Goal: Task Accomplishment & Management: Complete application form

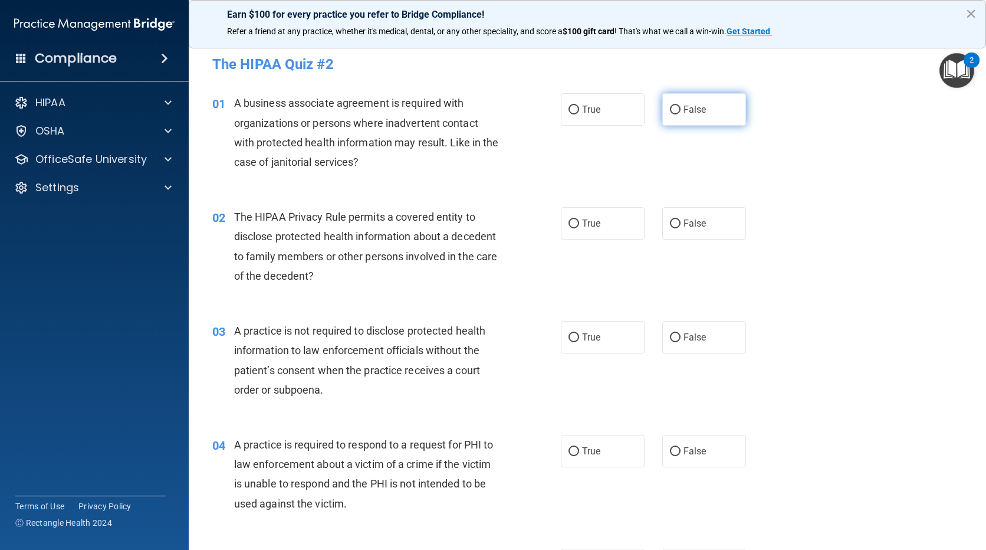
click at [673, 103] on label "False" at bounding box center [704, 109] width 84 height 32
click at [673, 106] on input "False" at bounding box center [675, 110] width 11 height 9
radio input "true"
click at [575, 236] on label "True" at bounding box center [603, 223] width 84 height 32
click at [575, 228] on input "True" at bounding box center [574, 223] width 11 height 9
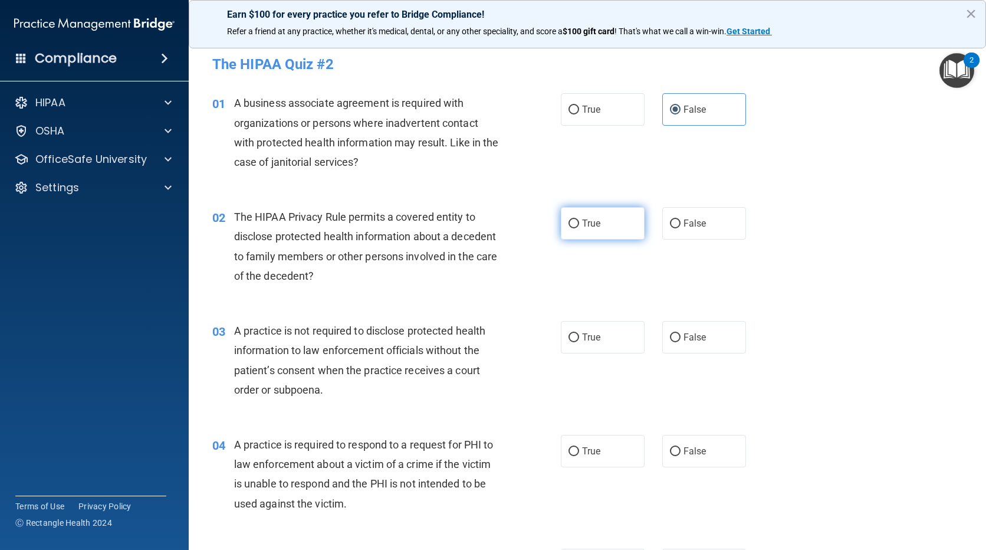
radio input "true"
drag, startPoint x: 659, startPoint y: 337, endPoint x: 658, endPoint y: 344, distance: 6.5
click at [662, 338] on label "False" at bounding box center [704, 337] width 84 height 32
click at [670, 338] on input "False" at bounding box center [675, 337] width 11 height 9
radio input "true"
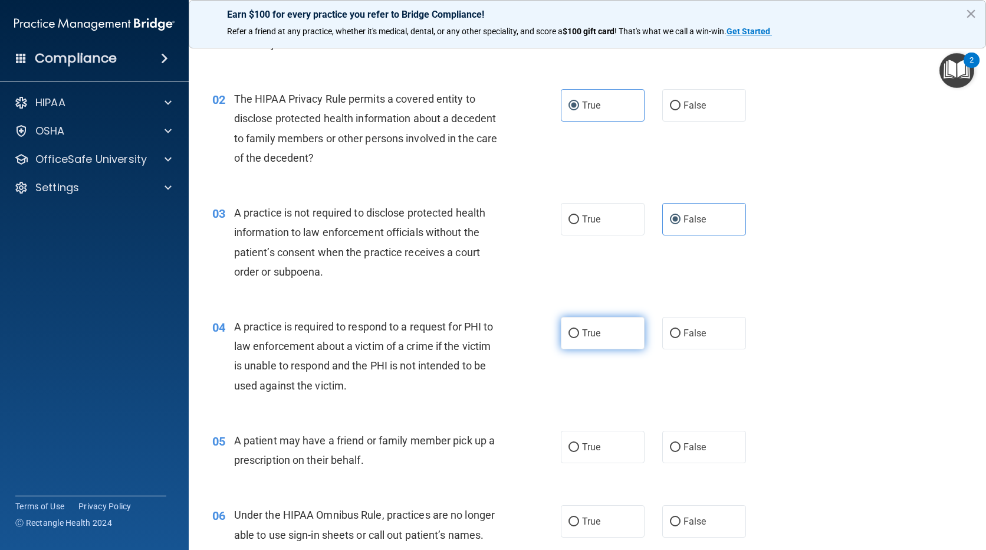
click at [618, 319] on label "True" at bounding box center [603, 333] width 84 height 32
click at [579, 329] on input "True" at bounding box center [574, 333] width 11 height 9
radio input "true"
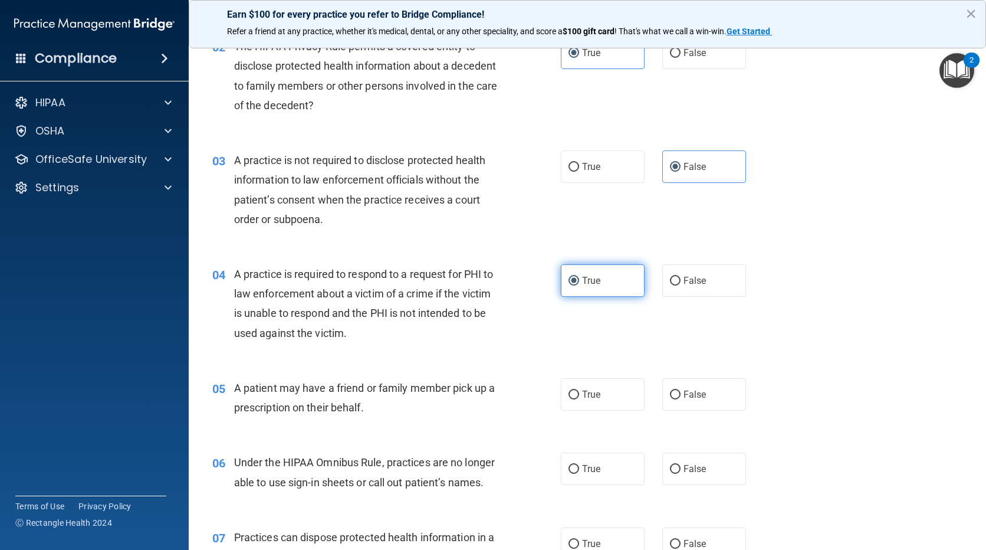
scroll to position [295, 0]
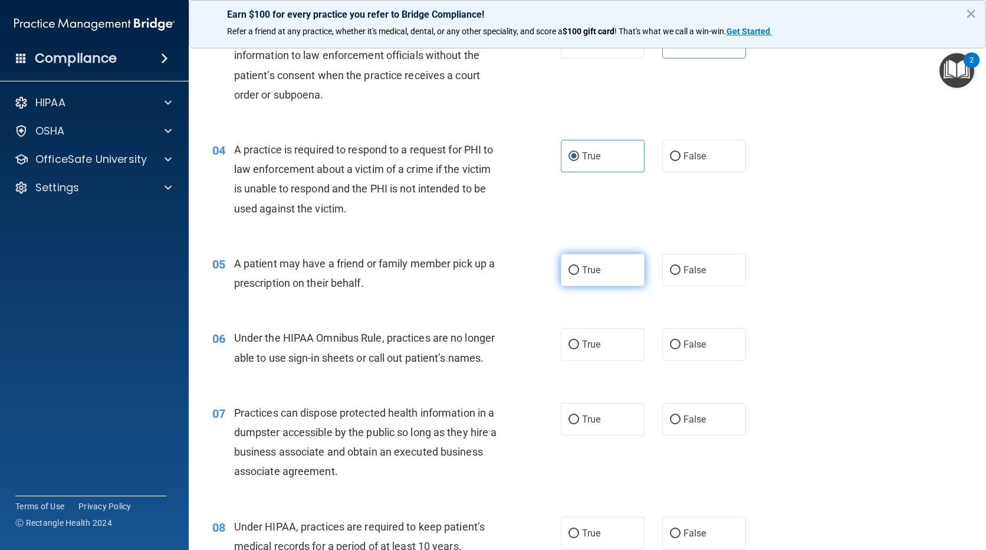
drag, startPoint x: 620, startPoint y: 283, endPoint x: 610, endPoint y: 294, distance: 15.5
click at [619, 283] on label "True" at bounding box center [603, 270] width 84 height 32
click at [579, 275] on input "True" at bounding box center [574, 270] width 11 height 9
radio input "true"
drag, startPoint x: 698, startPoint y: 346, endPoint x: 662, endPoint y: 352, distance: 36.6
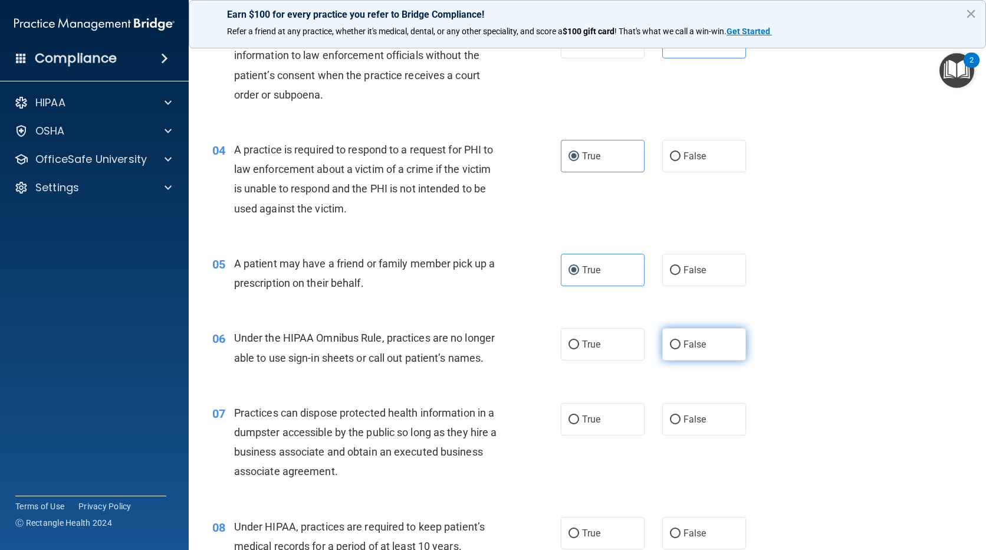
click at [697, 346] on span "False" at bounding box center [695, 344] width 23 height 11
click at [681, 346] on input "False" at bounding box center [675, 344] width 11 height 9
radio input "true"
click at [707, 429] on label "False" at bounding box center [704, 419] width 84 height 32
click at [681, 424] on input "False" at bounding box center [675, 419] width 11 height 9
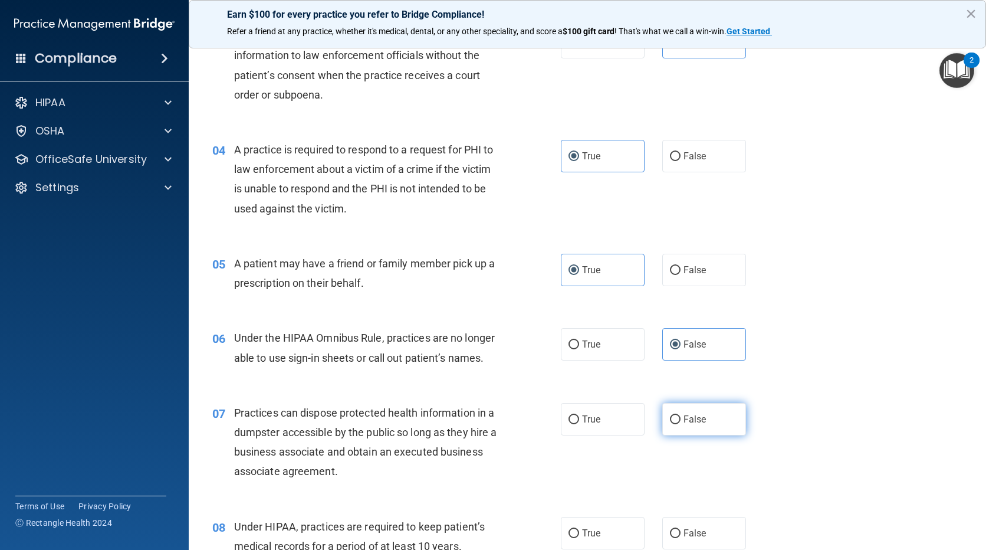
radio input "true"
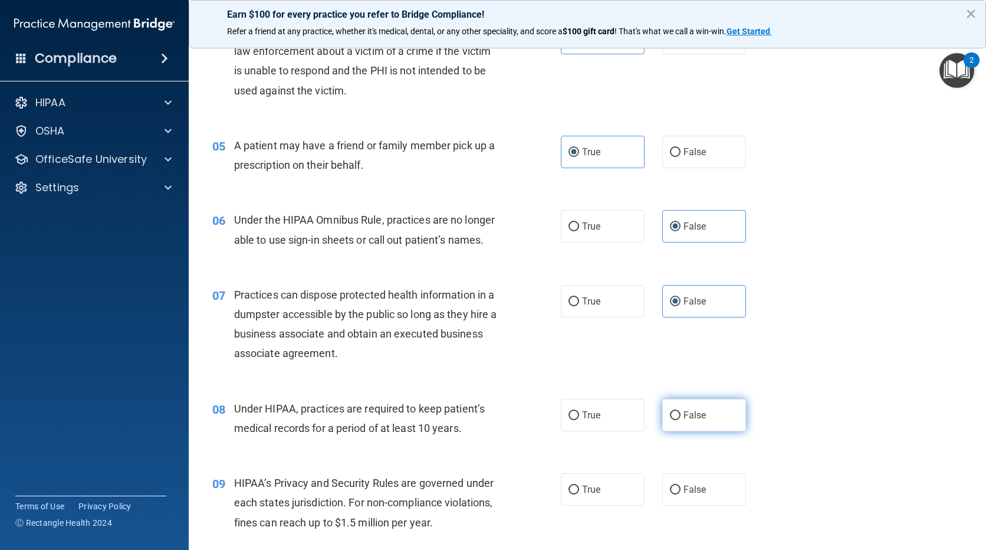
click at [671, 417] on input "False" at bounding box center [675, 415] width 11 height 9
radio input "true"
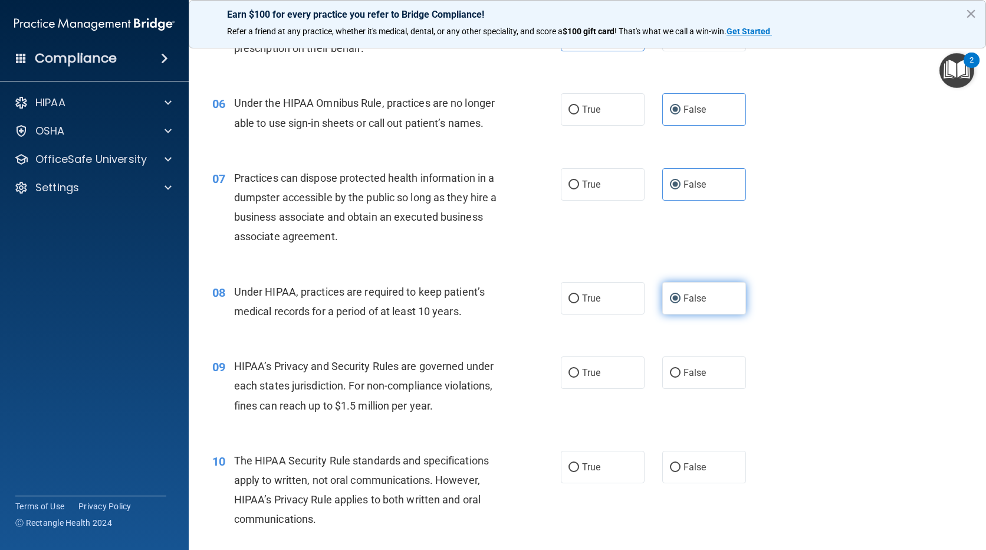
scroll to position [531, 0]
click at [677, 386] on label "False" at bounding box center [704, 371] width 84 height 32
click at [677, 376] on input "False" at bounding box center [675, 371] width 11 height 9
radio input "true"
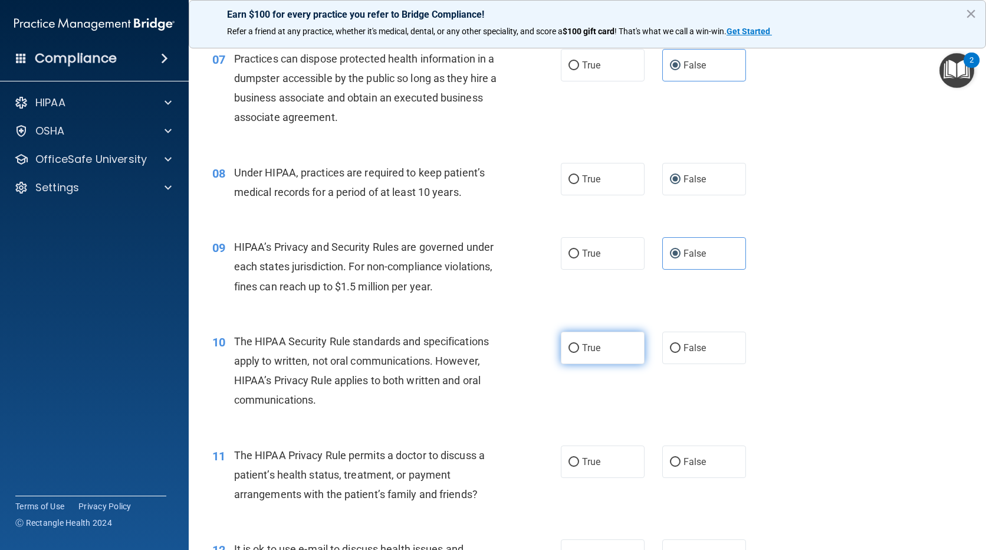
click at [615, 360] on label "True" at bounding box center [603, 347] width 84 height 32
click at [579, 353] on input "True" at bounding box center [574, 348] width 11 height 9
radio input "true"
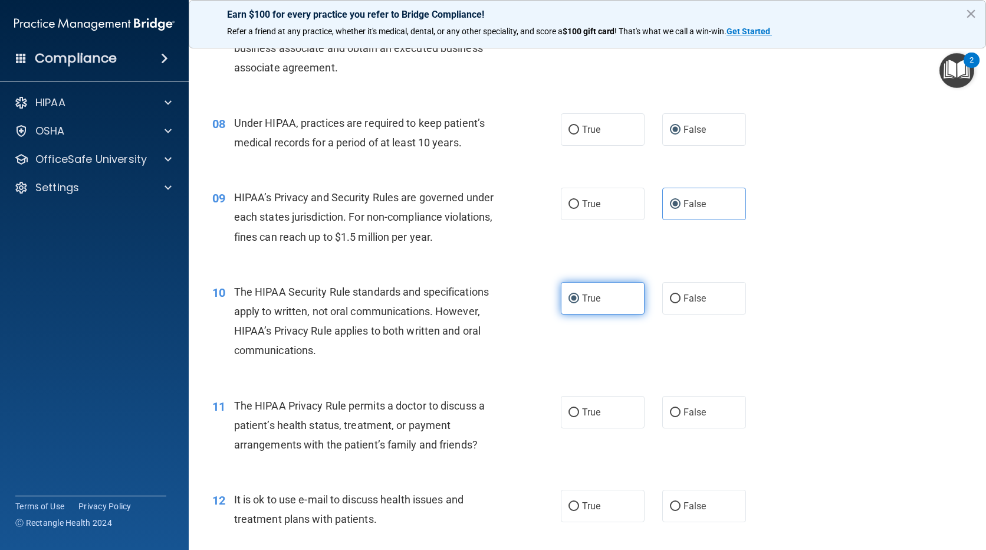
scroll to position [767, 0]
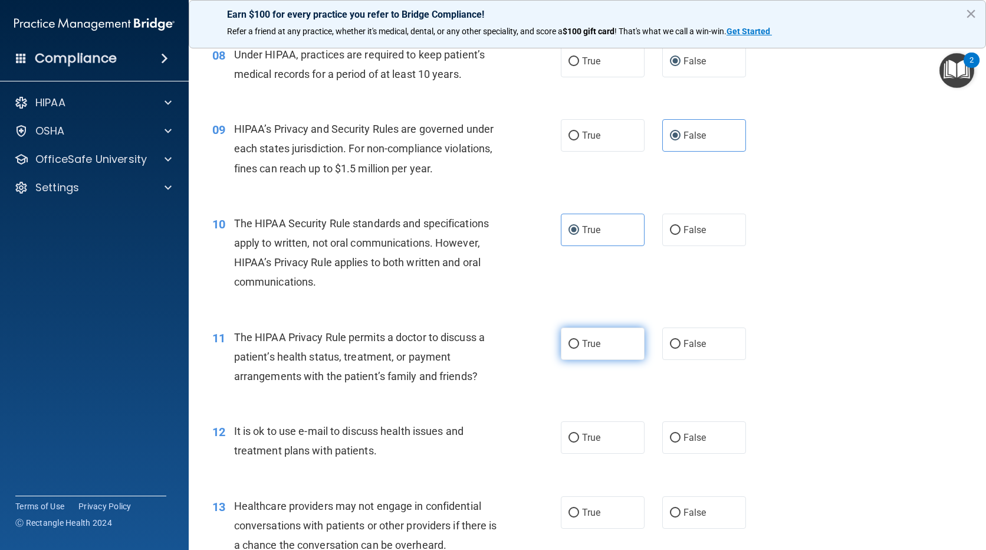
click at [613, 349] on label "True" at bounding box center [603, 343] width 84 height 32
click at [579, 349] on input "True" at bounding box center [574, 344] width 11 height 9
radio input "true"
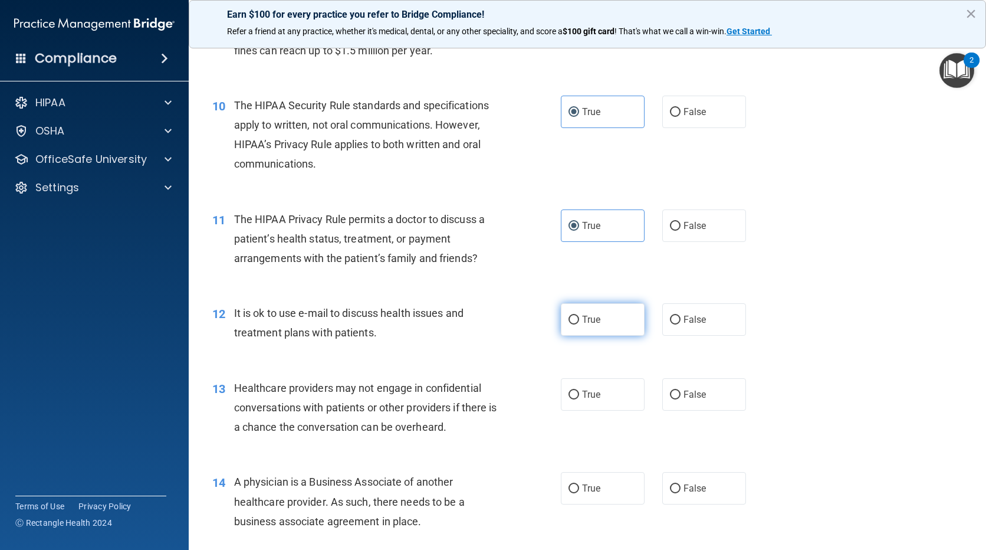
click at [609, 324] on label "True" at bounding box center [603, 319] width 84 height 32
click at [579, 324] on input "True" at bounding box center [574, 320] width 11 height 9
radio input "true"
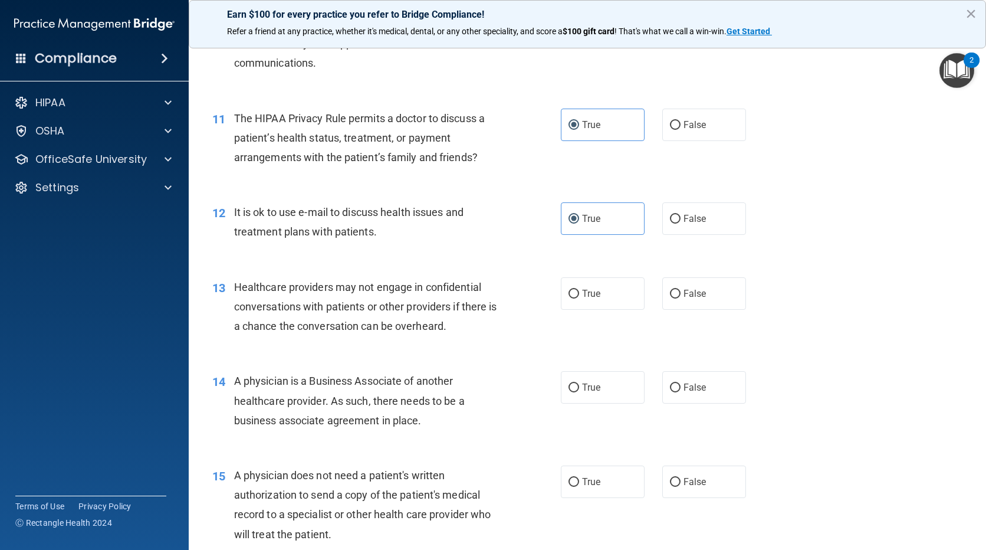
scroll to position [1003, 0]
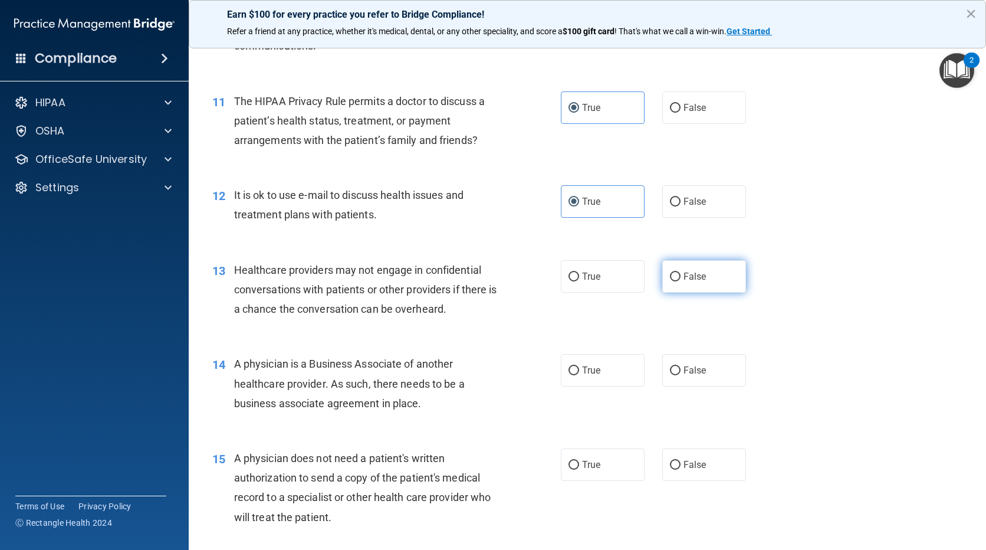
click at [713, 285] on label "False" at bounding box center [704, 276] width 84 height 32
click at [681, 281] on input "False" at bounding box center [675, 277] width 11 height 9
radio input "true"
drag, startPoint x: 616, startPoint y: 337, endPoint x: 641, endPoint y: 350, distance: 28.5
click at [641, 350] on div "01 A business associate agreement is required with organizations or persons whe…" at bounding box center [588, 508] width 768 height 2864
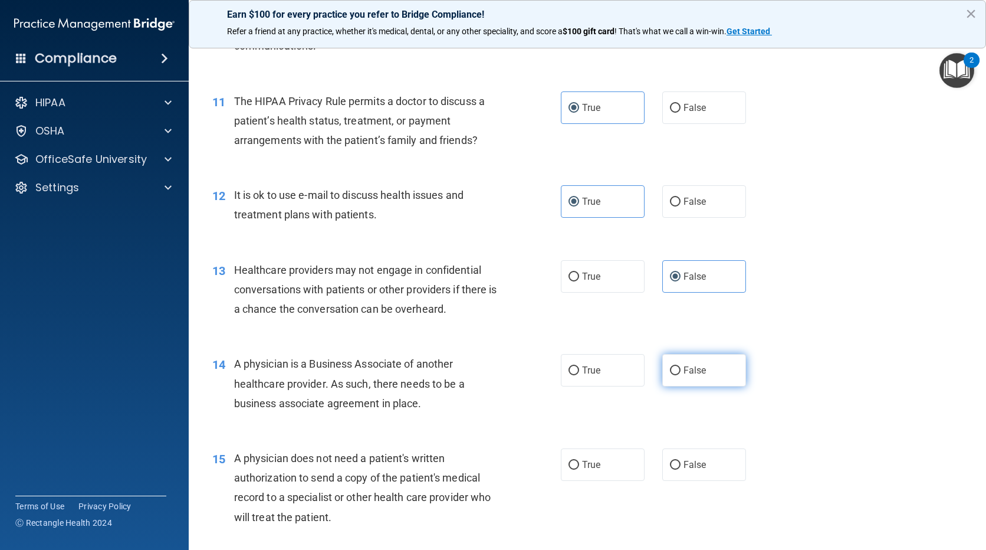
drag, startPoint x: 641, startPoint y: 350, endPoint x: 676, endPoint y: 374, distance: 42.0
click at [676, 374] on label "False" at bounding box center [704, 370] width 84 height 32
click at [676, 374] on input "False" at bounding box center [675, 370] width 11 height 9
radio input "true"
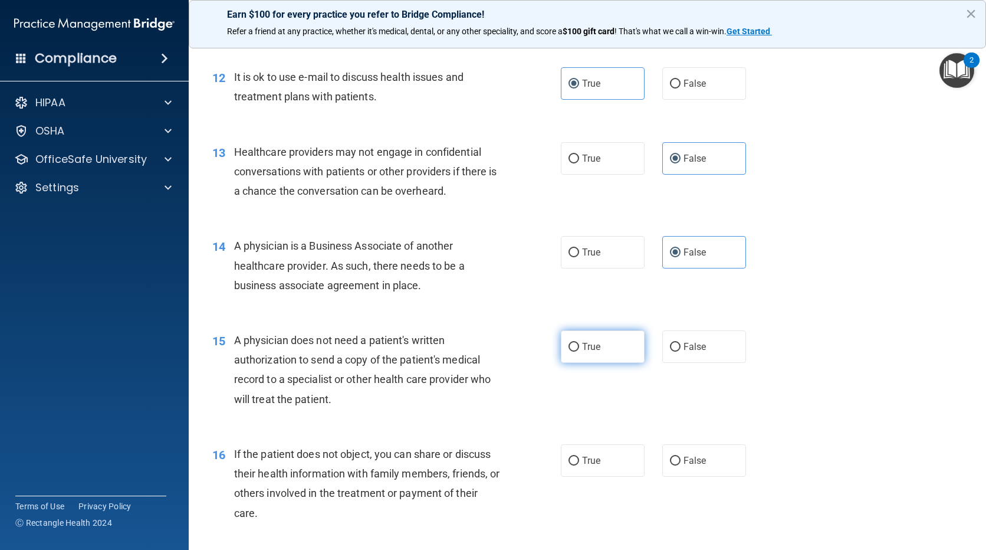
click at [582, 343] on span "True" at bounding box center [591, 346] width 18 height 11
click at [579, 343] on input "True" at bounding box center [574, 347] width 11 height 9
radio input "true"
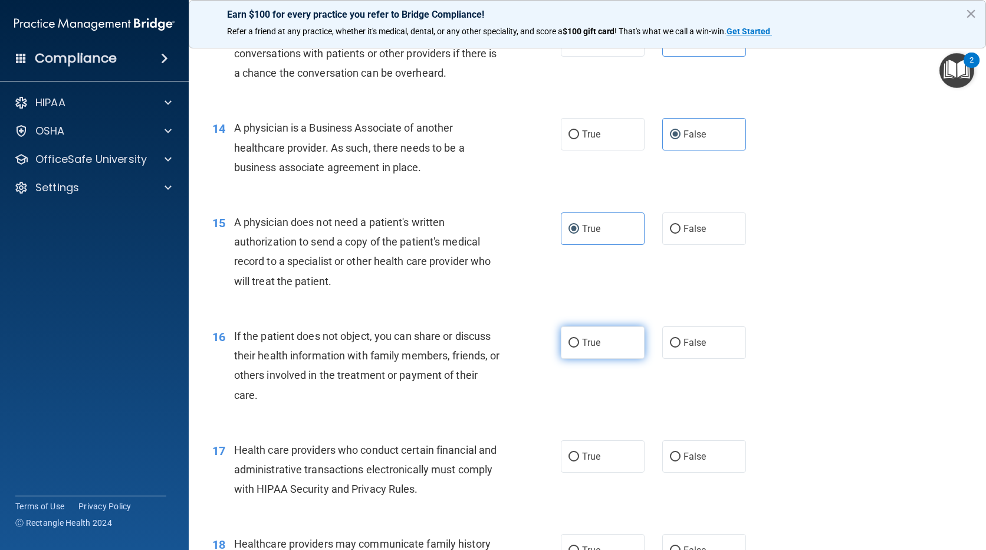
click at [595, 333] on label "True" at bounding box center [603, 342] width 84 height 32
click at [579, 339] on input "True" at bounding box center [574, 343] width 11 height 9
radio input "true"
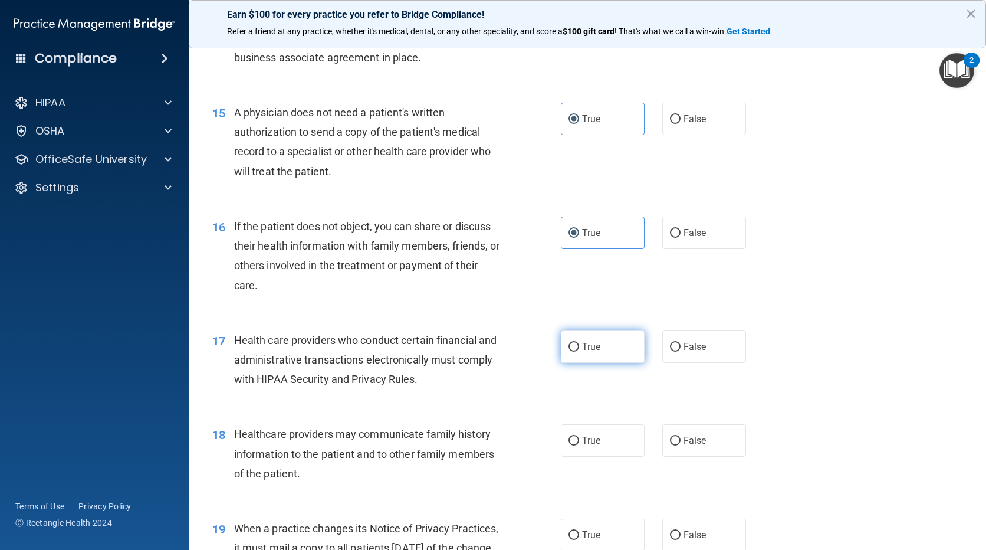
scroll to position [1357, 0]
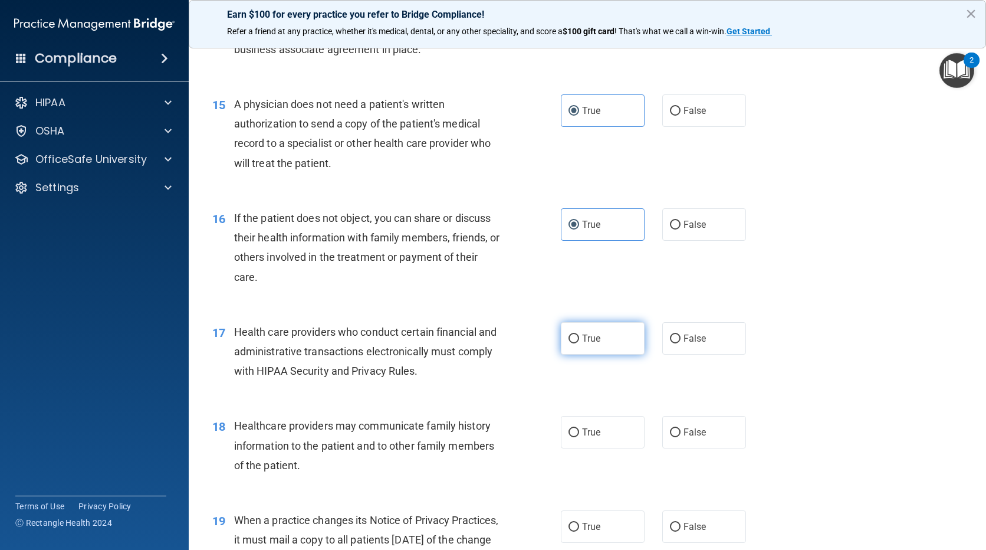
click at [595, 341] on span "True" at bounding box center [591, 338] width 18 height 11
click at [579, 341] on input "True" at bounding box center [574, 338] width 11 height 9
radio input "true"
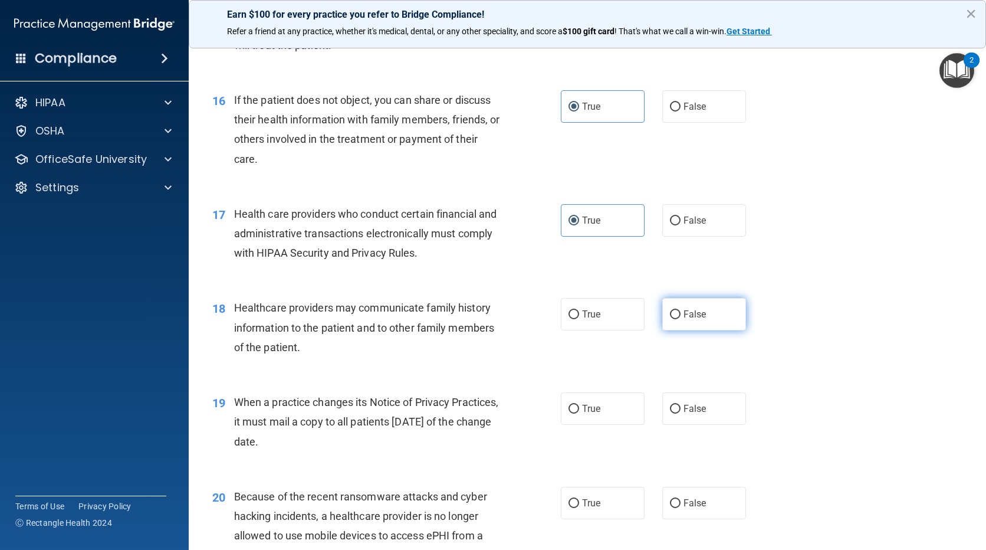
click at [685, 310] on span "False" at bounding box center [695, 313] width 23 height 11
click at [681, 310] on input "False" at bounding box center [675, 314] width 11 height 9
radio input "true"
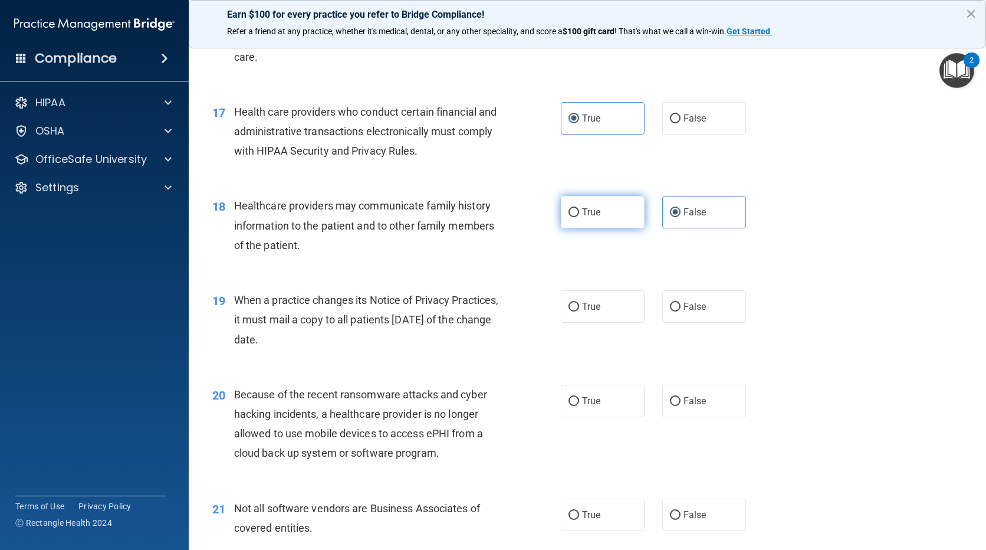
scroll to position [1593, 0]
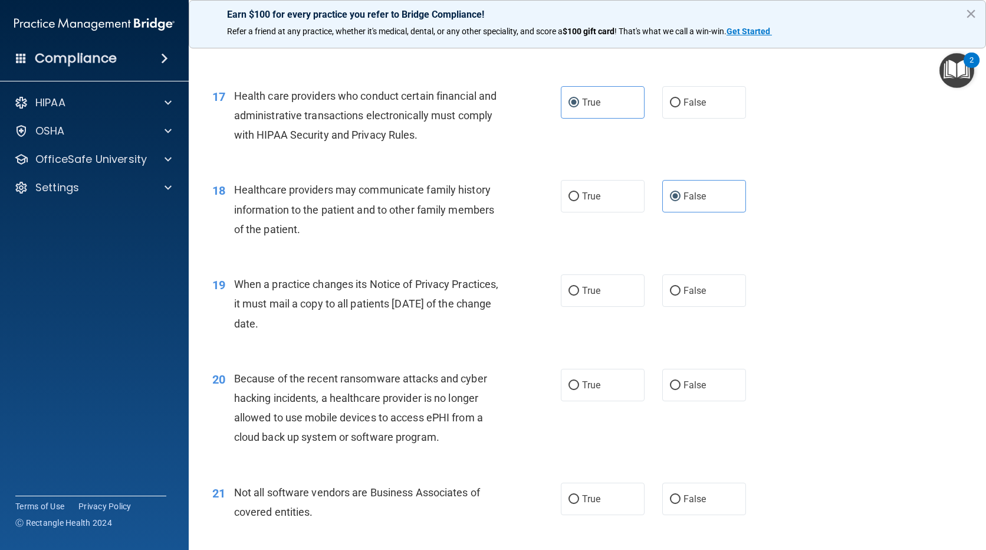
click at [684, 308] on div "19 When a practice changes its Notice of Privacy Practices, it must mail a copy…" at bounding box center [588, 307] width 768 height 94
click at [684, 307] on label "False" at bounding box center [704, 290] width 84 height 32
click at [681, 296] on input "False" at bounding box center [675, 291] width 11 height 9
radio input "true"
click at [669, 377] on label "False" at bounding box center [704, 385] width 84 height 32
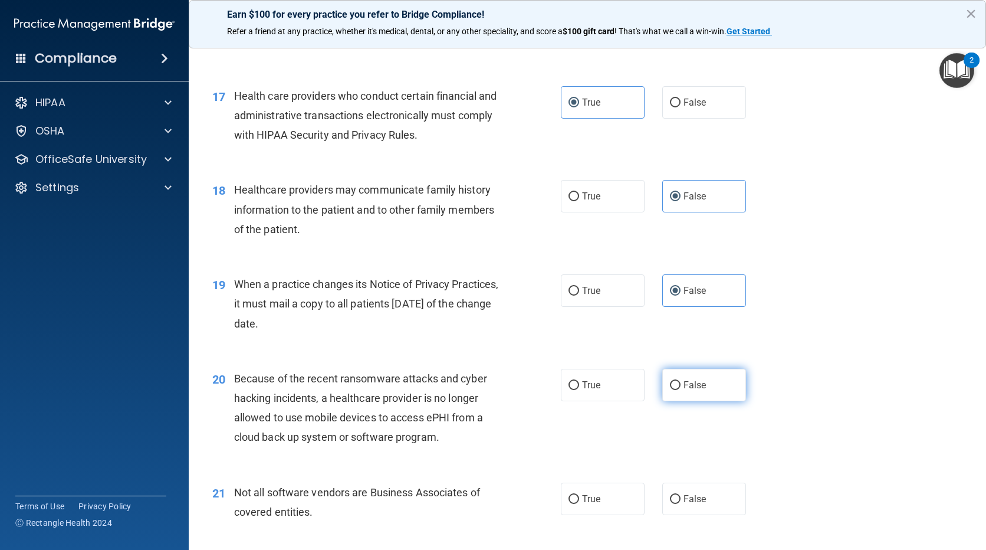
click at [670, 381] on input "False" at bounding box center [675, 385] width 11 height 9
radio input "true"
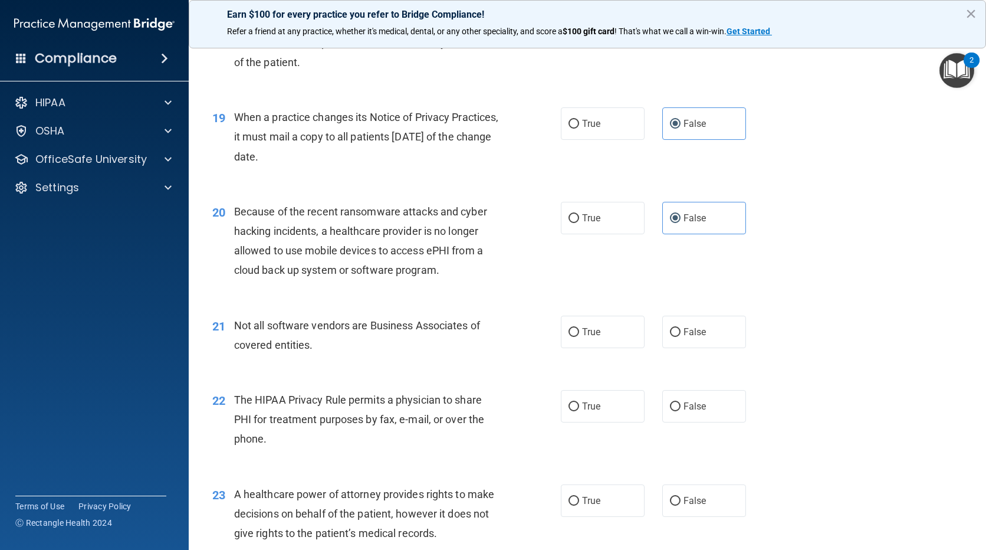
scroll to position [1770, 0]
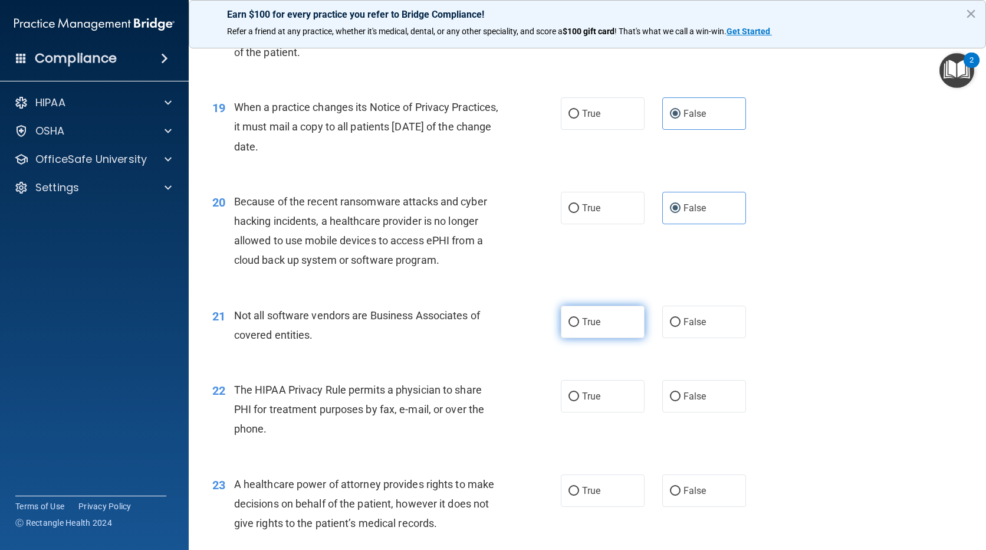
click at [609, 326] on label "True" at bounding box center [603, 322] width 84 height 32
click at [579, 326] on input "True" at bounding box center [574, 322] width 11 height 9
radio input "true"
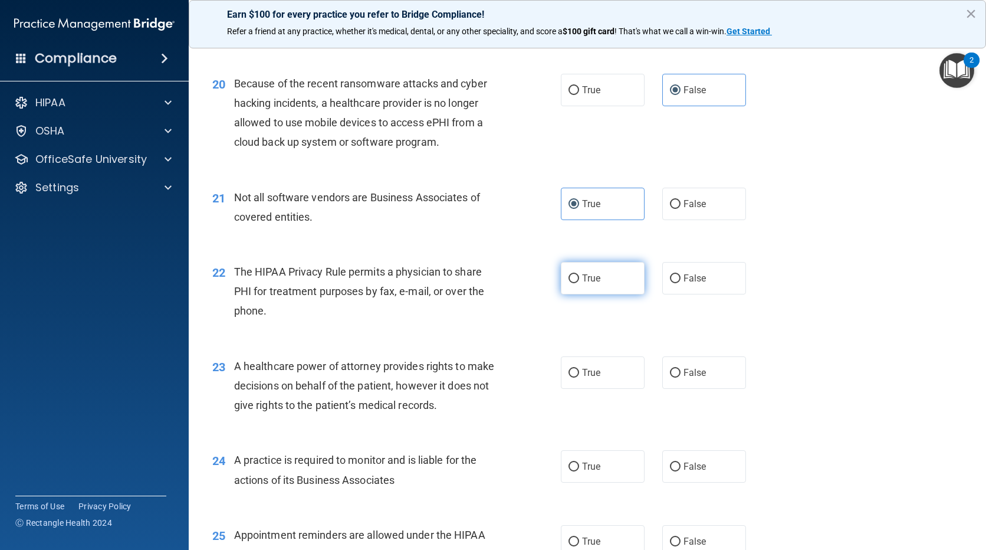
click at [599, 279] on label "True" at bounding box center [603, 278] width 84 height 32
click at [579, 279] on input "True" at bounding box center [574, 278] width 11 height 9
radio input "true"
click at [687, 374] on span "False" at bounding box center [695, 372] width 23 height 11
click at [681, 374] on input "False" at bounding box center [675, 373] width 11 height 9
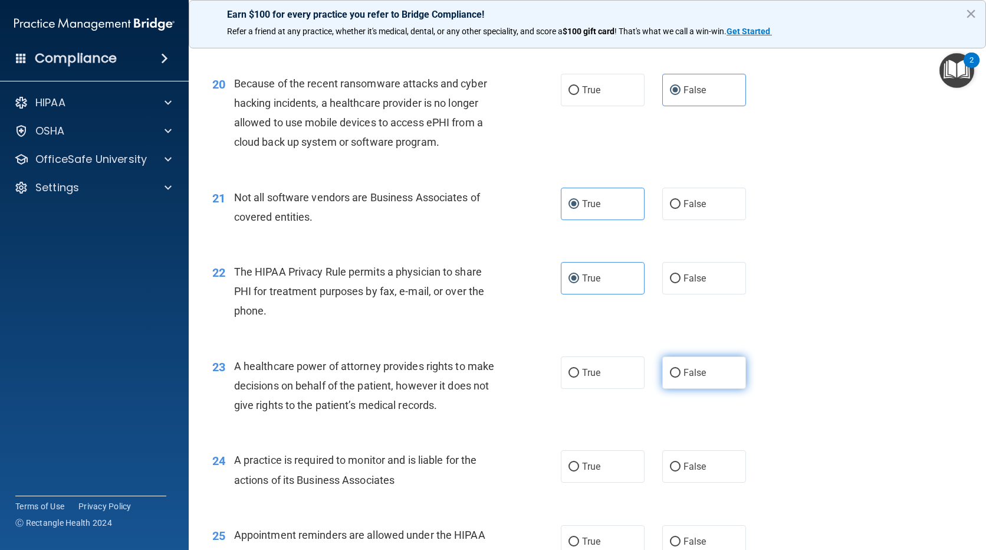
radio input "true"
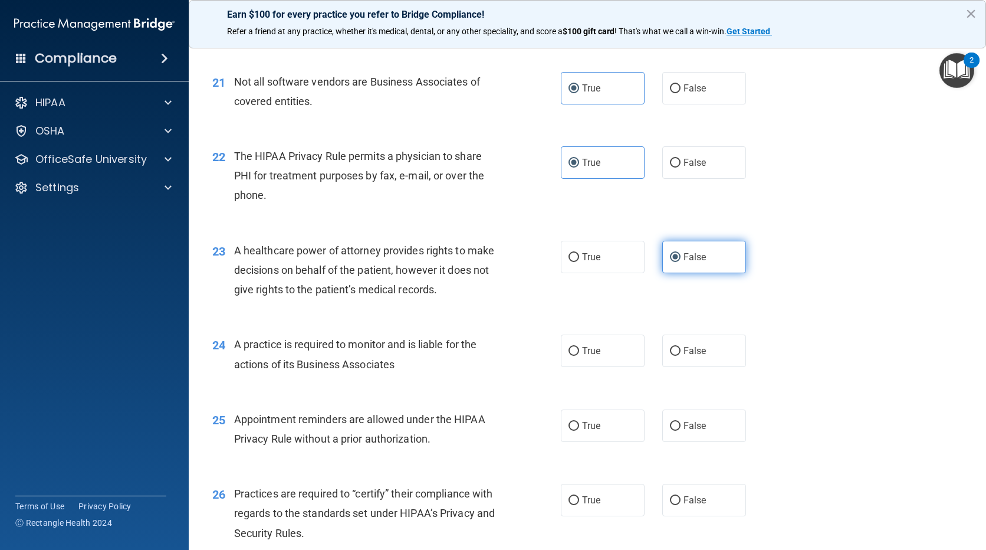
scroll to position [2006, 0]
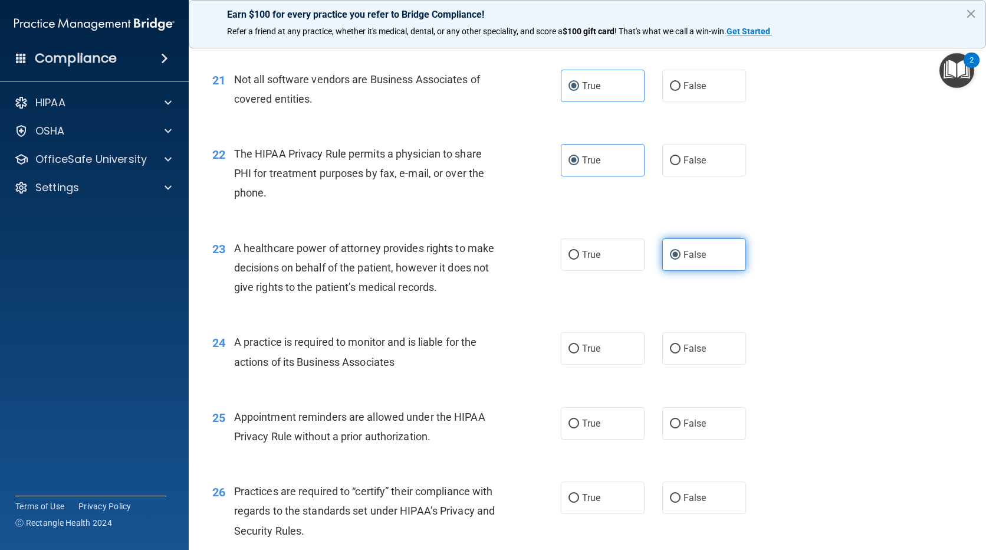
click at [687, 375] on div "24 A practice is required to monitor and is liable for the actions of its Busin…" at bounding box center [588, 354] width 768 height 74
click at [677, 354] on label "False" at bounding box center [704, 348] width 84 height 32
click at [677, 353] on input "False" at bounding box center [675, 348] width 11 height 9
radio input "true"
click at [608, 411] on label "True" at bounding box center [603, 423] width 84 height 32
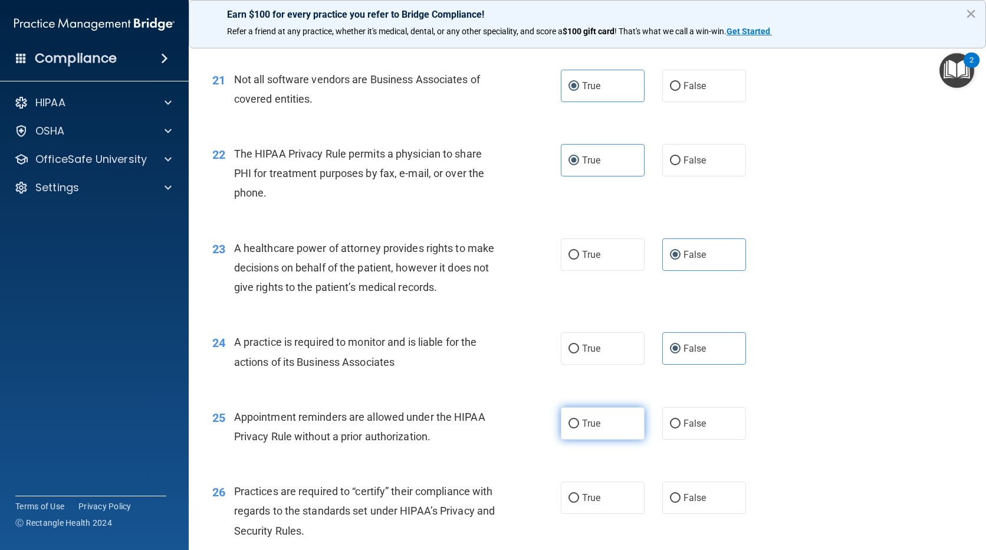
click at [579, 419] on input "True" at bounding box center [574, 423] width 11 height 9
radio input "true"
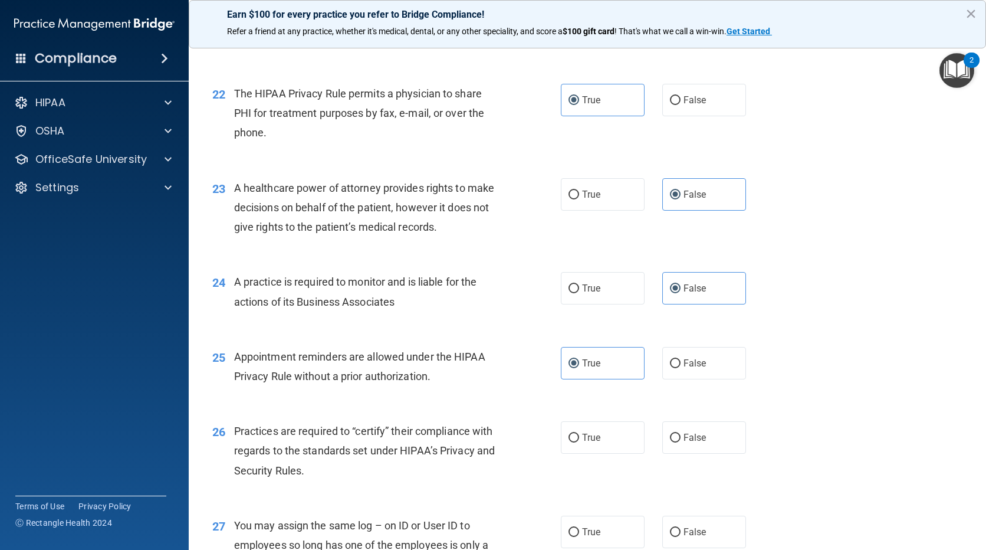
scroll to position [2123, 0]
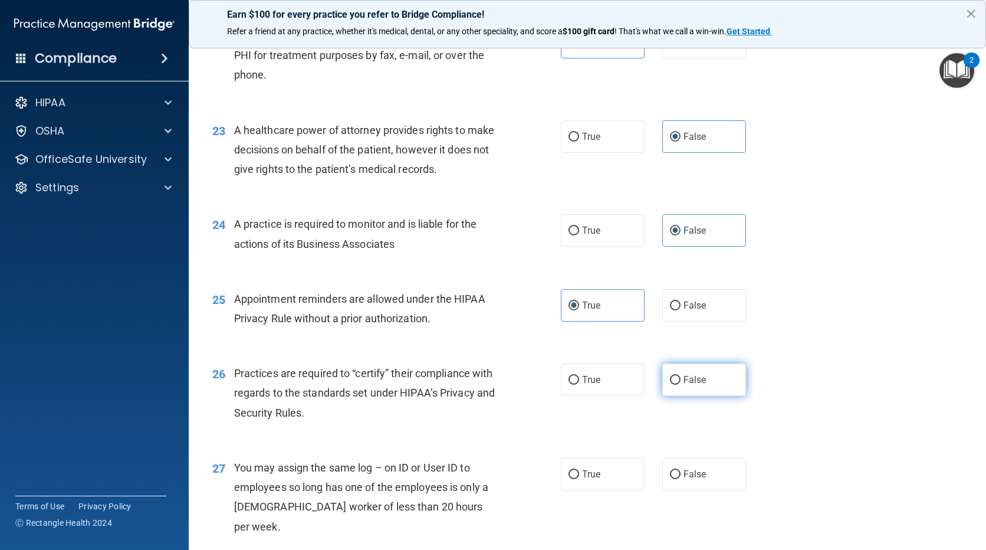
click at [670, 379] on input "False" at bounding box center [675, 380] width 11 height 9
radio input "true"
click at [672, 475] on input "False" at bounding box center [675, 474] width 11 height 9
radio input "true"
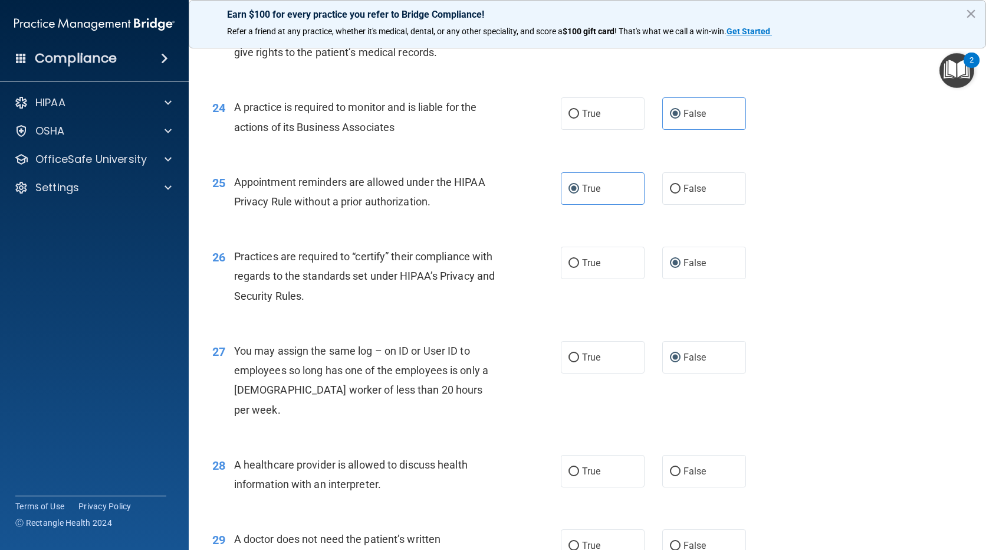
scroll to position [2241, 0]
click at [602, 454] on label "True" at bounding box center [603, 470] width 84 height 32
click at [579, 466] on input "True" at bounding box center [574, 470] width 11 height 9
radio input "true"
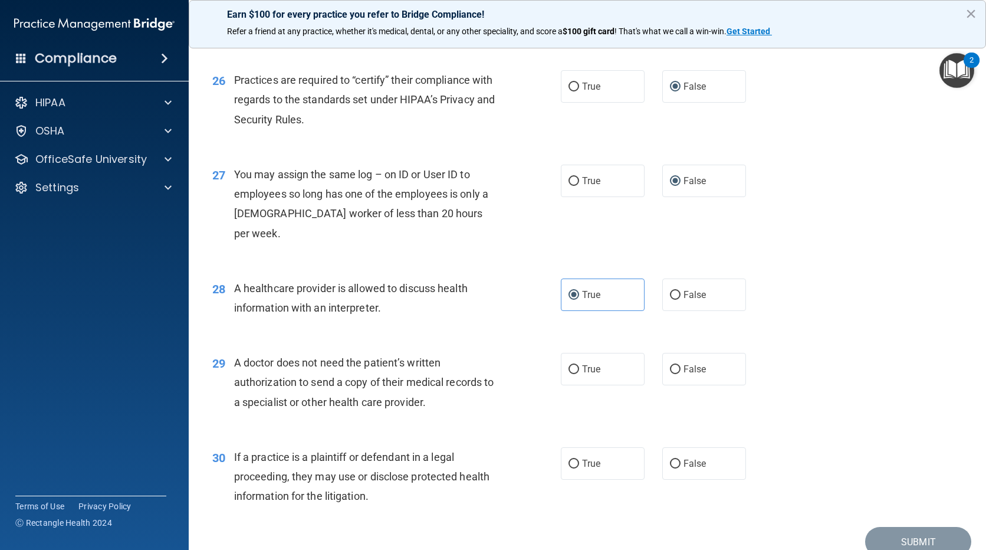
scroll to position [2418, 0]
click at [596, 362] on span "True" at bounding box center [591, 367] width 18 height 11
click at [579, 363] on input "True" at bounding box center [574, 367] width 11 height 9
radio input "true"
click at [599, 445] on label "True" at bounding box center [603, 461] width 84 height 32
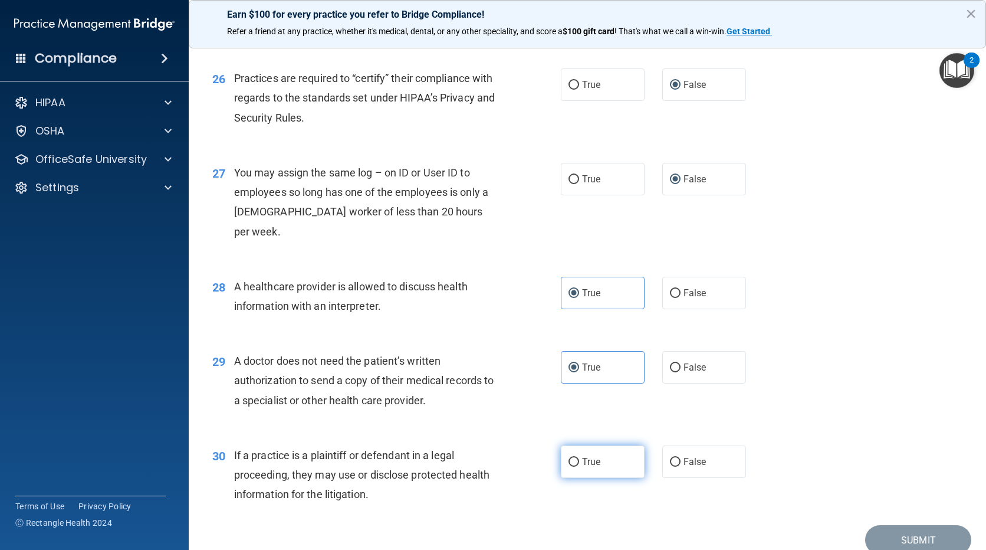
click at [579, 458] on input "True" at bounding box center [574, 462] width 11 height 9
radio input "true"
click at [905, 525] on button "Submit" at bounding box center [918, 540] width 106 height 30
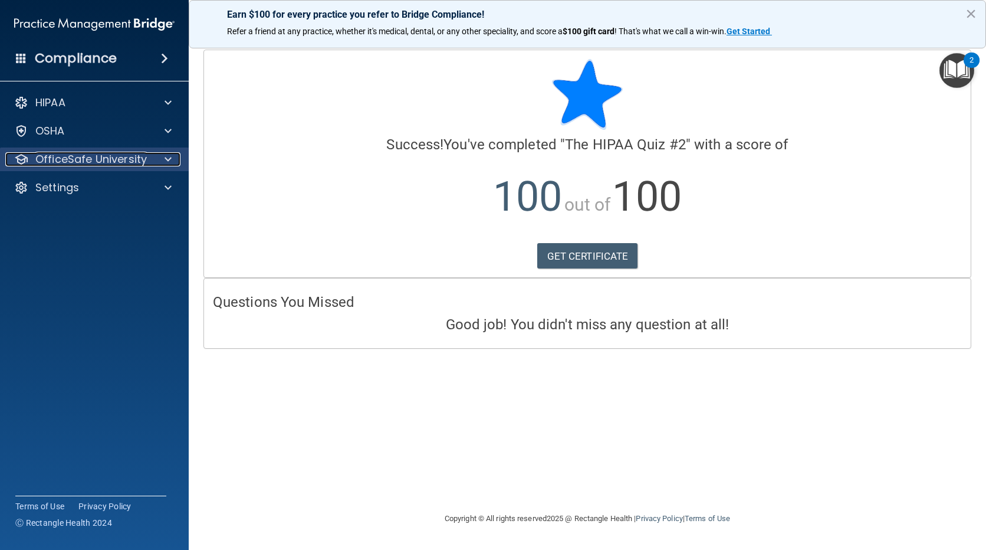
click at [82, 165] on p "OfficeSafe University" at bounding box center [90, 159] width 111 height 14
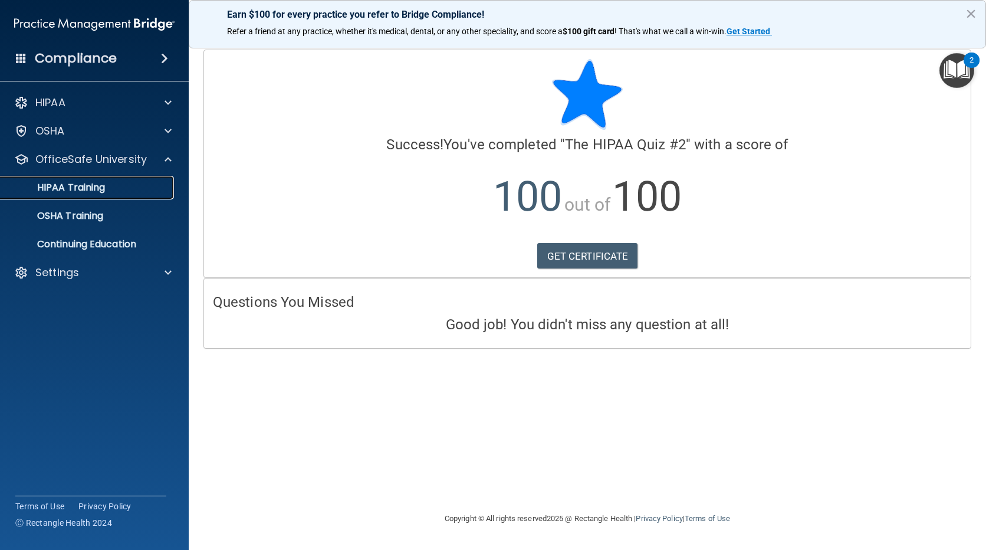
click at [110, 191] on div "HIPAA Training" at bounding box center [88, 188] width 161 height 12
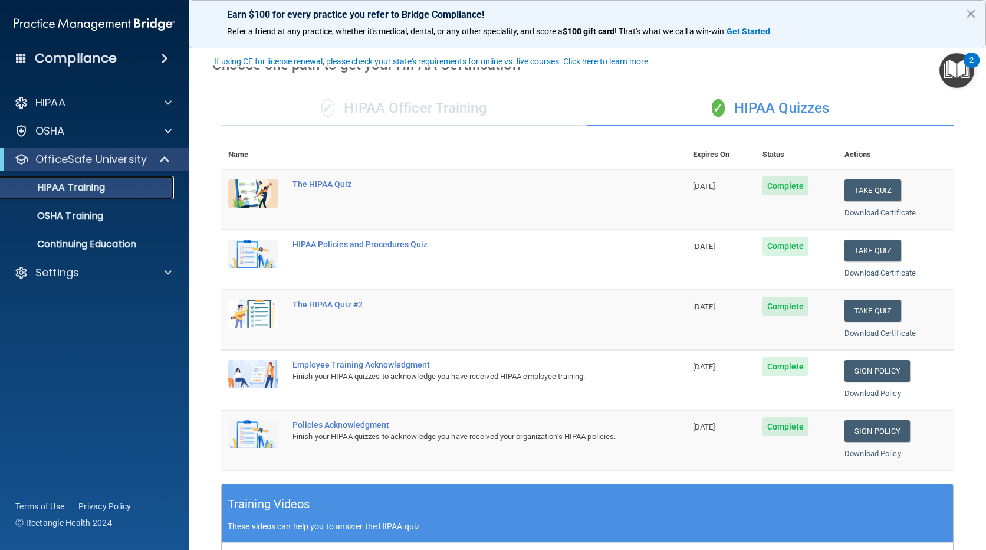
scroll to position [59, 0]
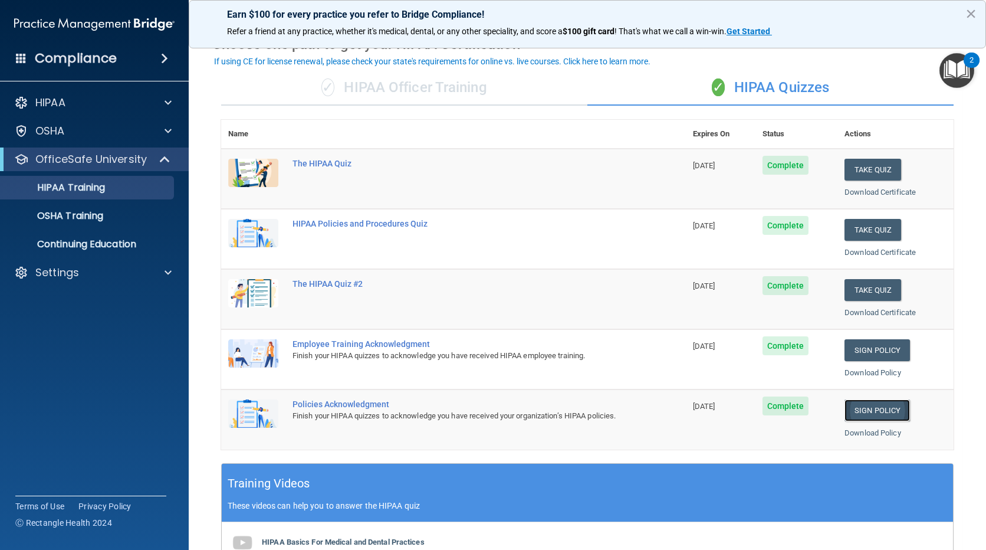
click at [888, 412] on link "Sign Policy" at bounding box center [877, 410] width 65 height 22
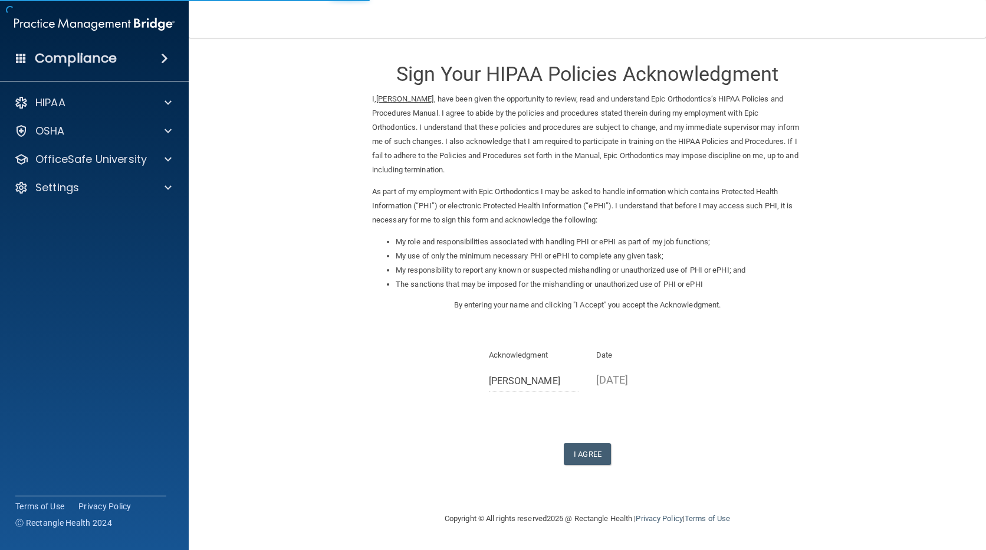
drag, startPoint x: 415, startPoint y: 210, endPoint x: 392, endPoint y: 317, distance: 109.8
drag, startPoint x: 392, startPoint y: 317, endPoint x: 597, endPoint y: 449, distance: 243.8
click at [597, 449] on button "I Agree" at bounding box center [587, 454] width 47 height 22
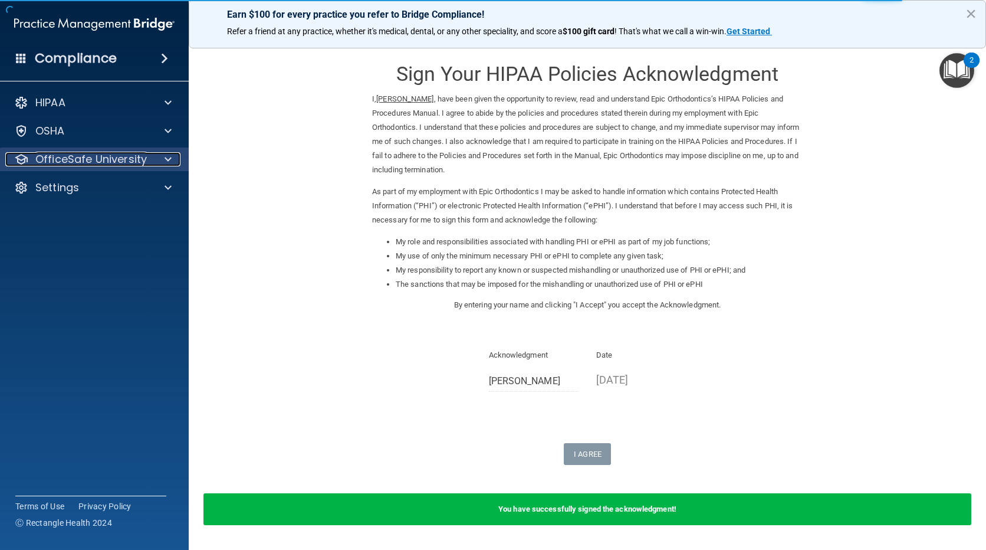
click at [89, 158] on p "OfficeSafe University" at bounding box center [90, 159] width 111 height 14
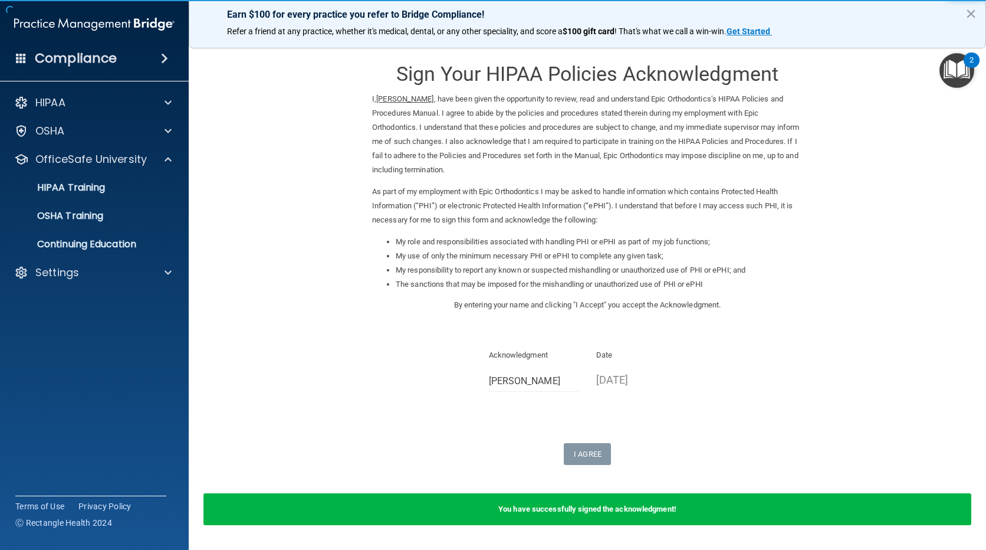
click at [80, 202] on ul "HIPAA Training OSHA Training Continuing Education" at bounding box center [95, 213] width 214 height 85
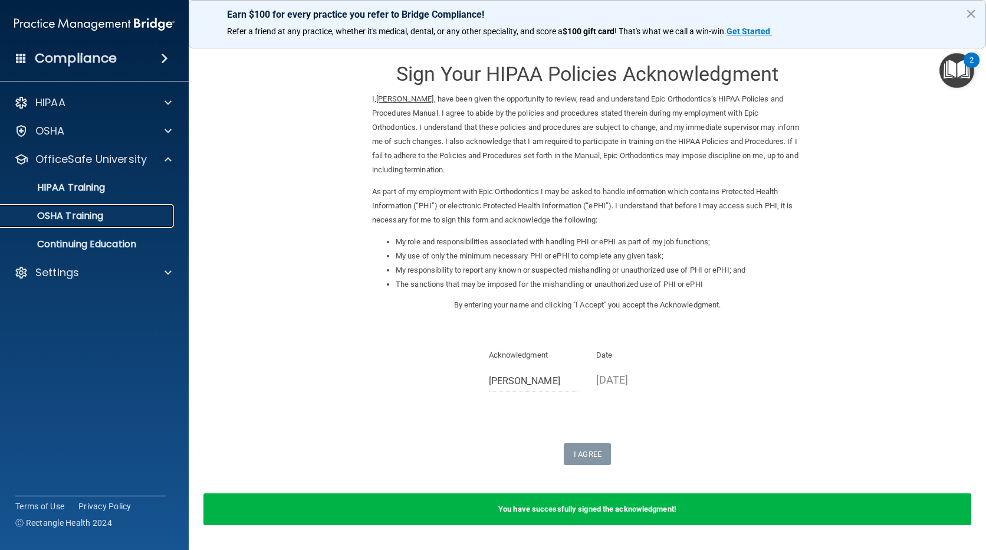
click at [74, 219] on p "OSHA Training" at bounding box center [56, 216] width 96 height 12
